Goal: Task Accomplishment & Management: Manage account settings

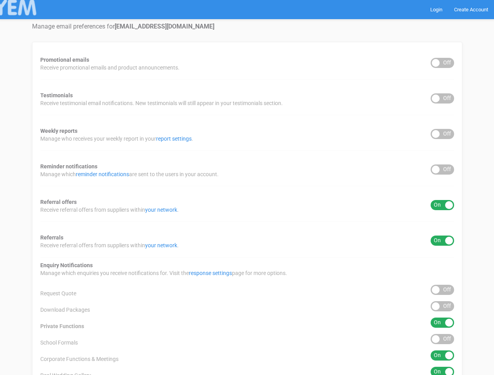
click at [247, 188] on div "Promotional emails ON OFF Receive promotional emails and product announcements.…" at bounding box center [247, 250] width 430 height 416
click at [442, 63] on div "ON OFF" at bounding box center [442, 63] width 23 height 10
click at [442, 99] on div "ON OFF" at bounding box center [442, 98] width 23 height 10
click at [442, 134] on div "ON OFF" at bounding box center [442, 134] width 23 height 10
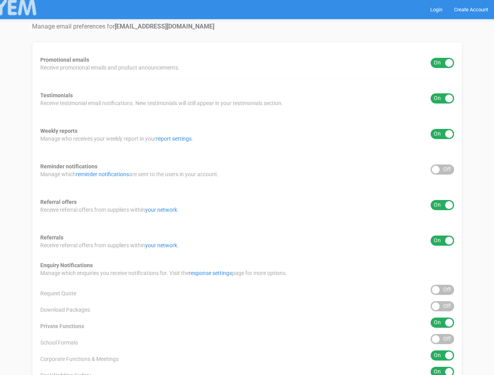
click at [442, 170] on div "ON OFF" at bounding box center [442, 170] width 23 height 10
click at [442, 205] on div "ON OFF" at bounding box center [442, 205] width 23 height 10
click at [442, 241] on div "ON OFF" at bounding box center [442, 241] width 23 height 10
click at [442, 290] on div "ON OFF" at bounding box center [442, 290] width 23 height 10
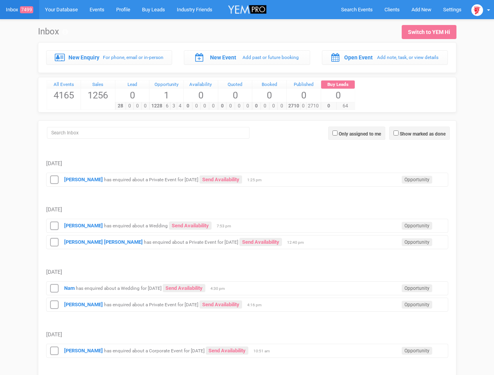
click at [247, 188] on td "[DATE]" at bounding box center [247, 202] width 402 height 30
click at [357, 9] on span "Search Events" at bounding box center [357, 10] width 32 height 6
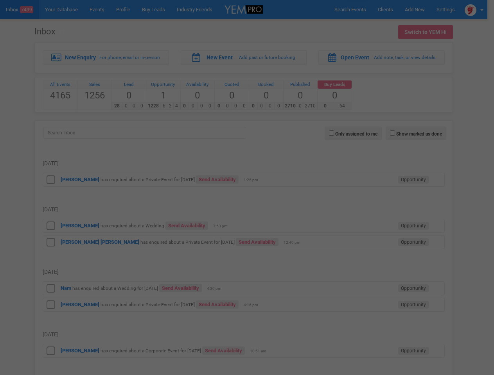
click at [0, 0] on div at bounding box center [0, 0] width 0 height 0
click at [481, 9] on div at bounding box center [247, 187] width 494 height 375
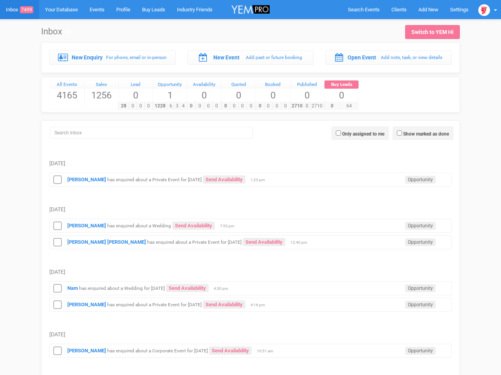
click at [419, 133] on label "Show marked as done" at bounding box center [426, 134] width 46 height 7
click at [402, 133] on input "Show marked as done" at bounding box center [399, 133] width 5 height 5
checkbox input "true"
